Goal: Check status: Verify the current state of an ongoing process or item

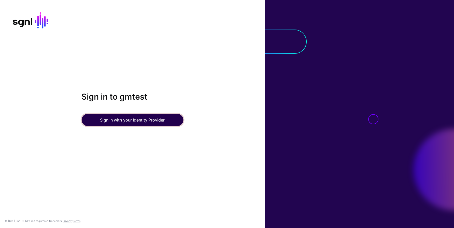
click at [111, 120] on button "Sign in with your Identity Provider" at bounding box center [132, 120] width 102 height 12
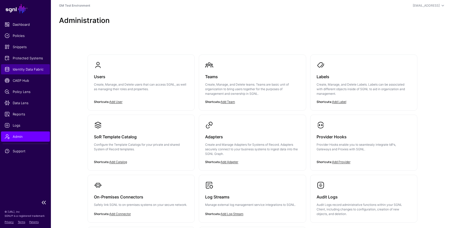
click at [27, 71] on span "Identity Data Fabric" at bounding box center [26, 69] width 42 height 5
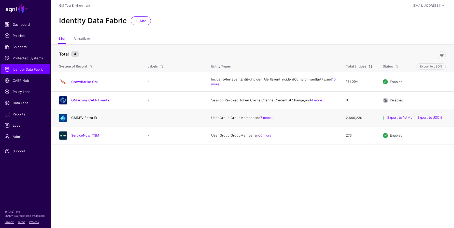
click at [78, 120] on link "GMDEV Entra ID" at bounding box center [84, 118] width 26 height 4
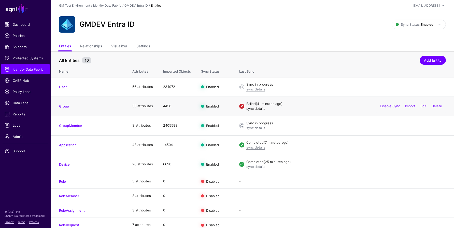
click at [257, 109] on link "sync details" at bounding box center [255, 108] width 19 height 4
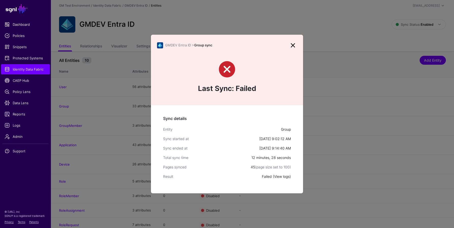
click at [286, 177] on link "View logs" at bounding box center [282, 176] width 16 height 4
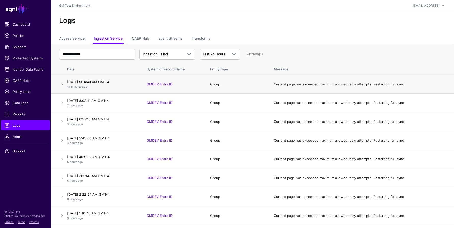
click at [62, 83] on link at bounding box center [62, 84] width 6 height 6
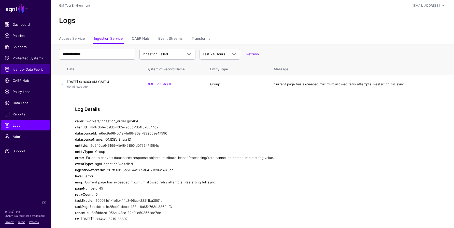
click at [20, 69] on span "Identity Data Fabric" at bounding box center [26, 69] width 42 height 5
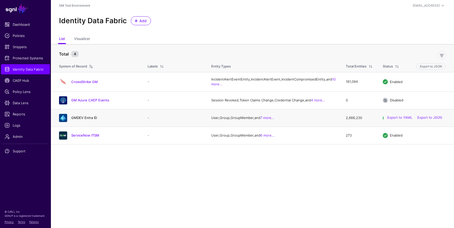
click at [88, 120] on link "GMDEV Entra ID" at bounding box center [84, 118] width 26 height 4
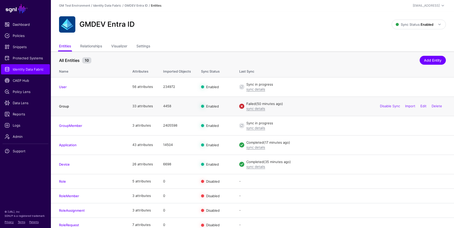
click at [65, 106] on link "Group" at bounding box center [64, 106] width 10 height 4
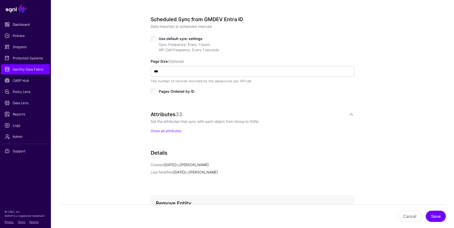
scroll to position [246, 0]
click at [172, 132] on p "Show all attributes" at bounding box center [253, 130] width 204 height 5
click at [170, 131] on link "Show all attributes" at bounding box center [166, 130] width 31 height 4
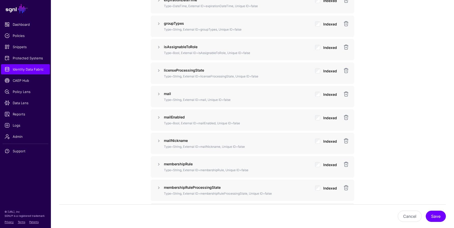
scroll to position [587, 0]
